Goal: Check status

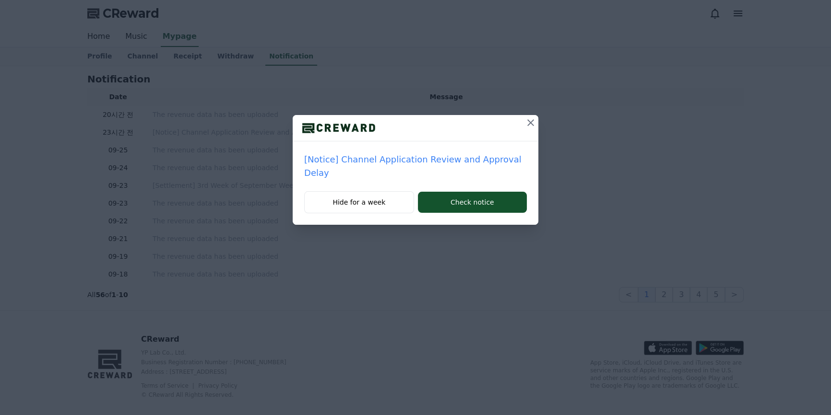
click at [527, 124] on icon at bounding box center [531, 123] width 12 height 12
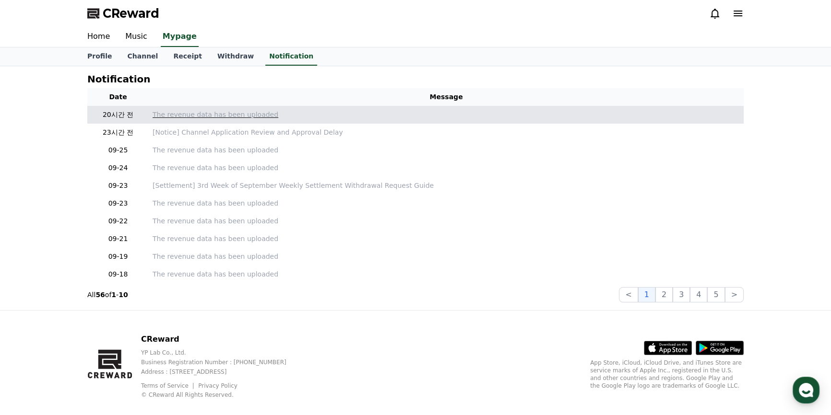
click at [225, 112] on p "The revenue data has been uploaded" at bounding box center [446, 115] width 587 height 10
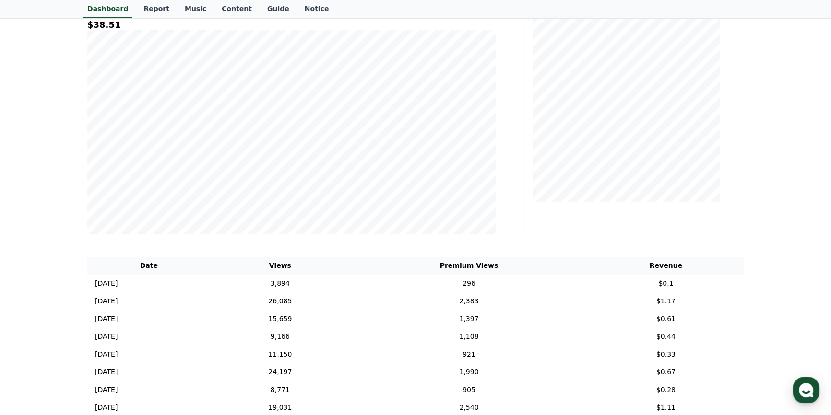
scroll to position [58, 0]
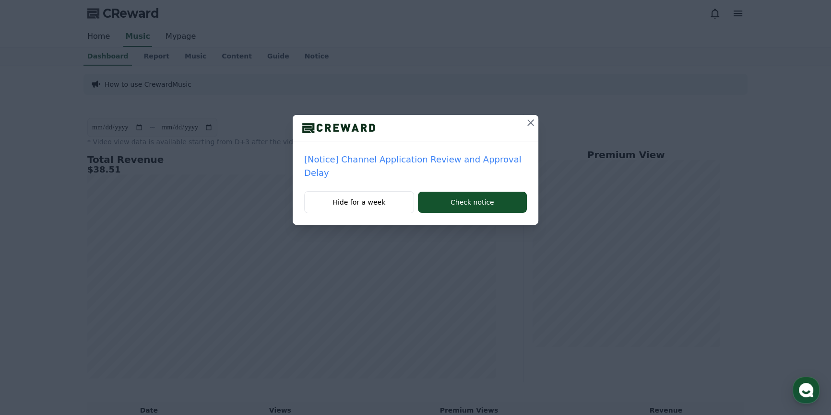
click at [525, 126] on icon at bounding box center [531, 123] width 12 height 12
